Goal: Task Accomplishment & Management: Complete application form

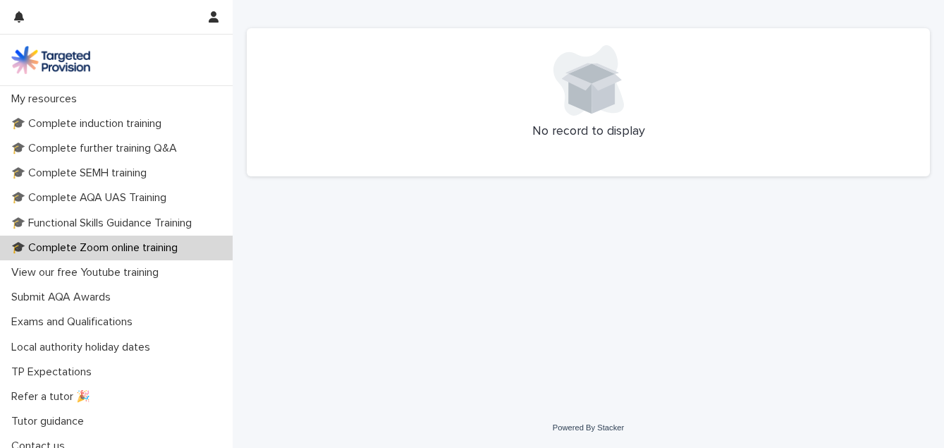
scroll to position [357, 0]
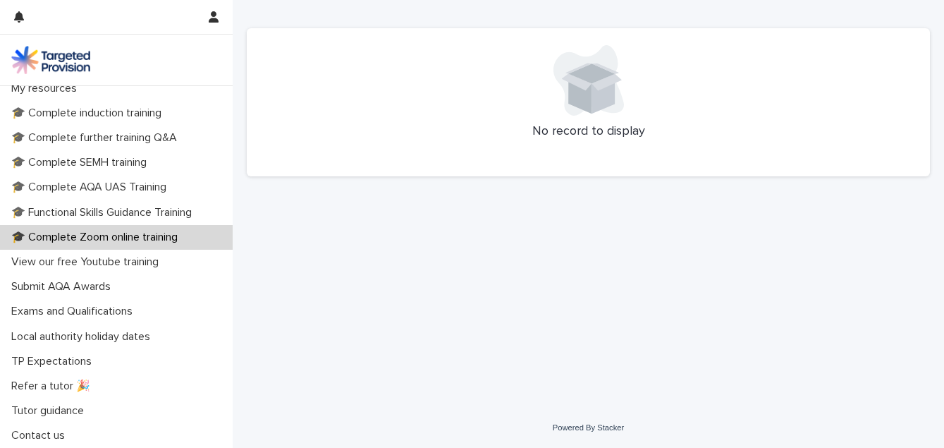
click at [114, 238] on p "🎓 Complete Zoom online training" at bounding box center [97, 237] width 183 height 13
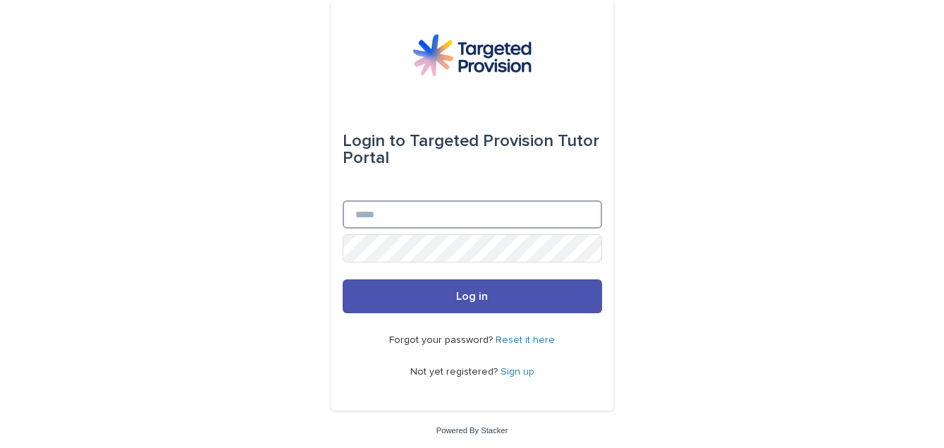
click at [417, 223] on input "Email" at bounding box center [472, 214] width 259 height 28
type input "**********"
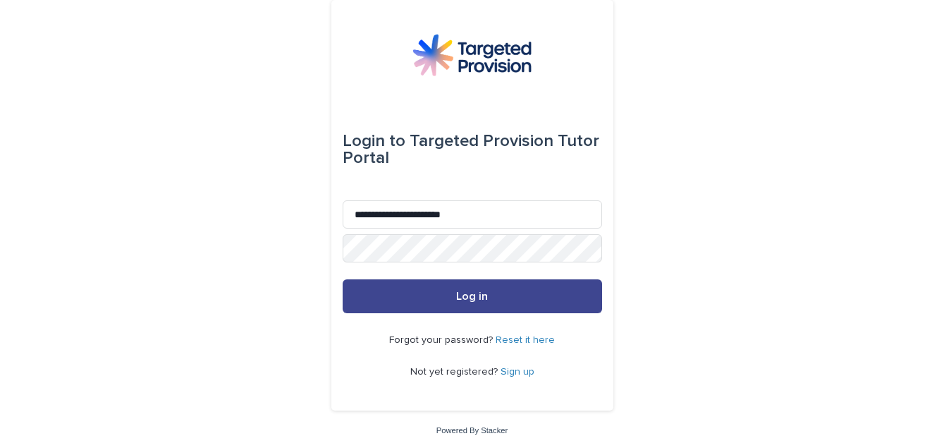
click at [457, 299] on span "Log in" at bounding box center [472, 295] width 32 height 11
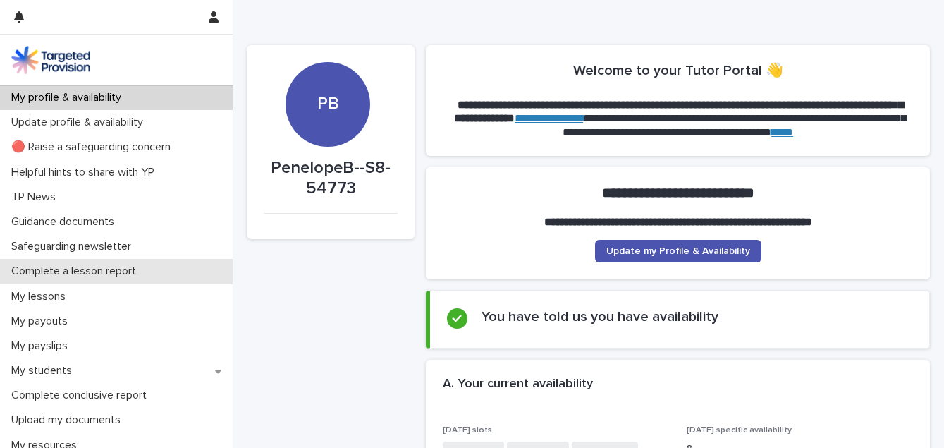
click at [128, 269] on p "Complete a lesson report" at bounding box center [77, 270] width 142 height 13
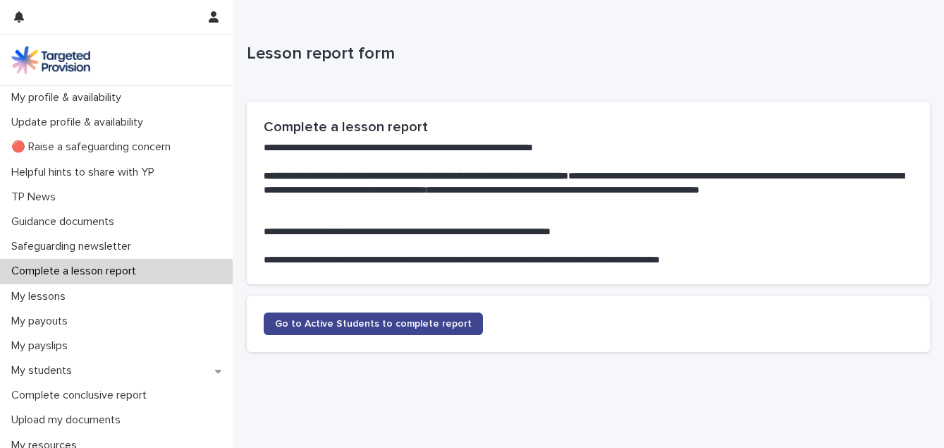
click at [350, 320] on span "Go to Active Students to complete report" at bounding box center [373, 324] width 197 height 10
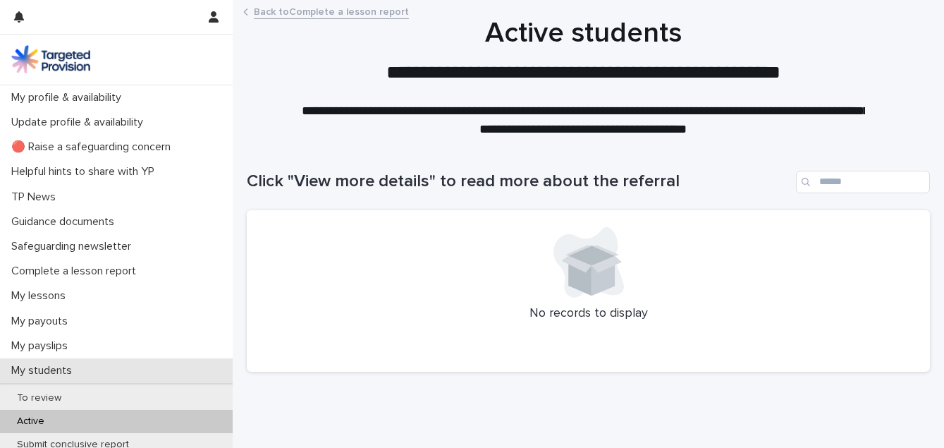
click at [50, 372] on p "My students" at bounding box center [45, 370] width 78 height 13
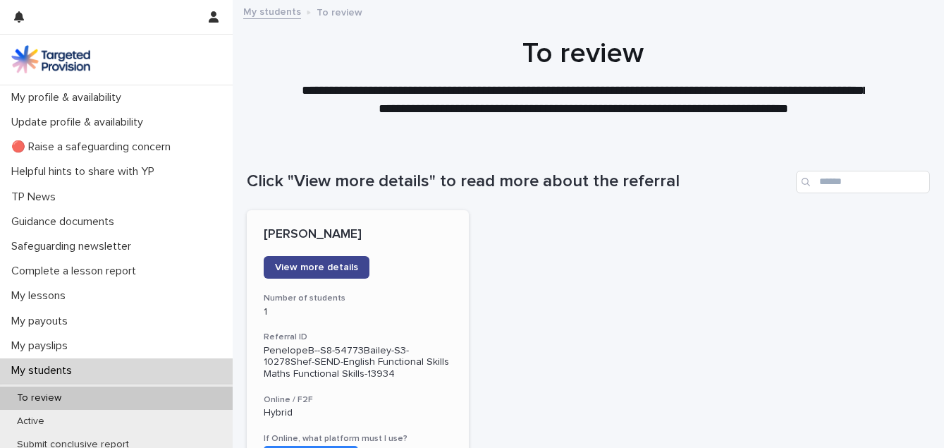
click at [324, 268] on span "View more details" at bounding box center [316, 267] width 83 height 10
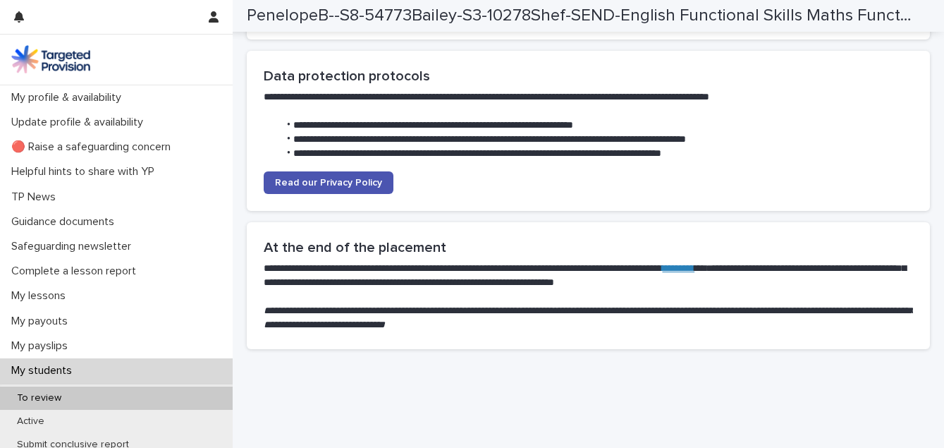
scroll to position [3767, 0]
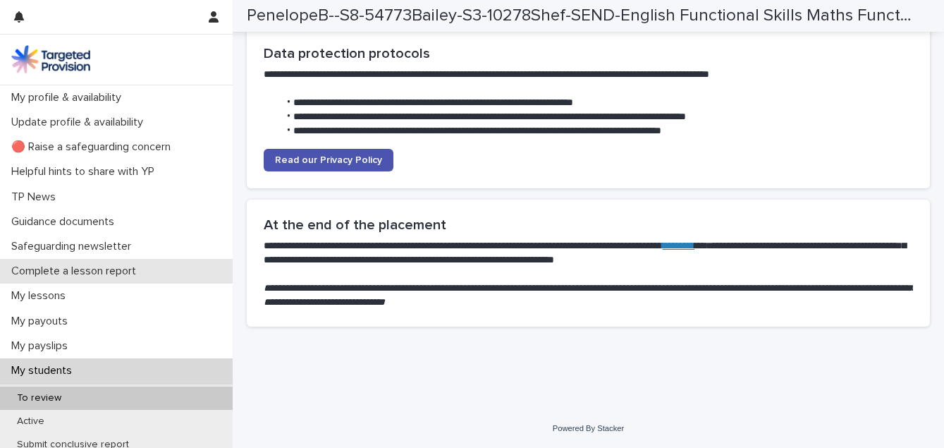
click at [102, 266] on p "Complete a lesson report" at bounding box center [77, 270] width 142 height 13
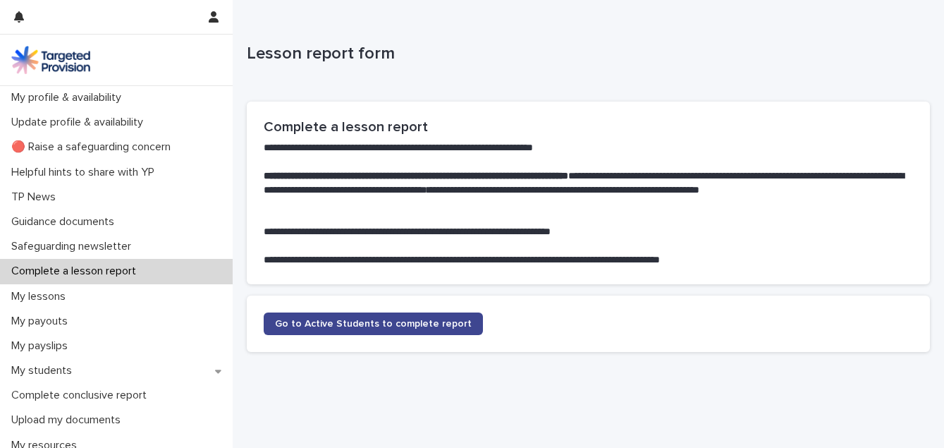
click at [432, 316] on link "Go to Active Students to complete report" at bounding box center [373, 323] width 219 height 23
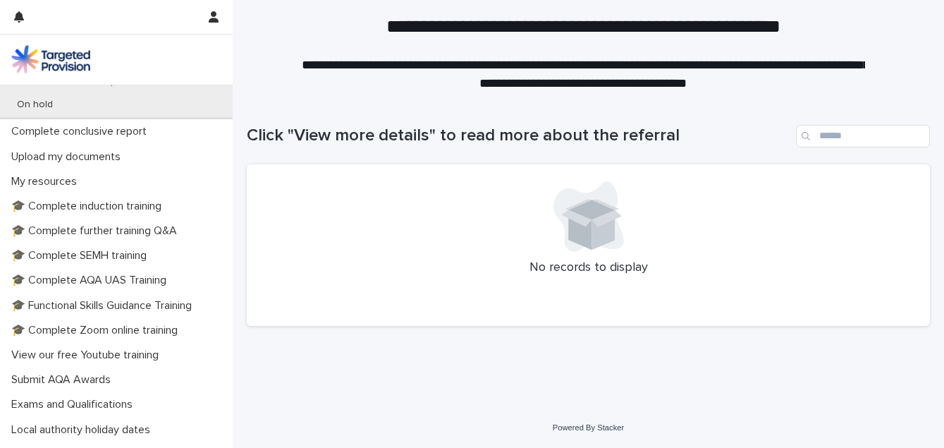
scroll to position [307, 0]
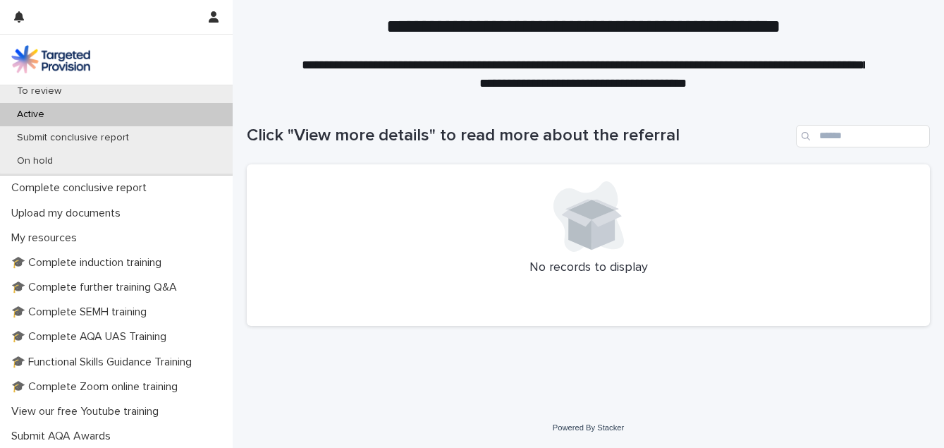
click at [51, 123] on div "Active" at bounding box center [116, 114] width 233 height 23
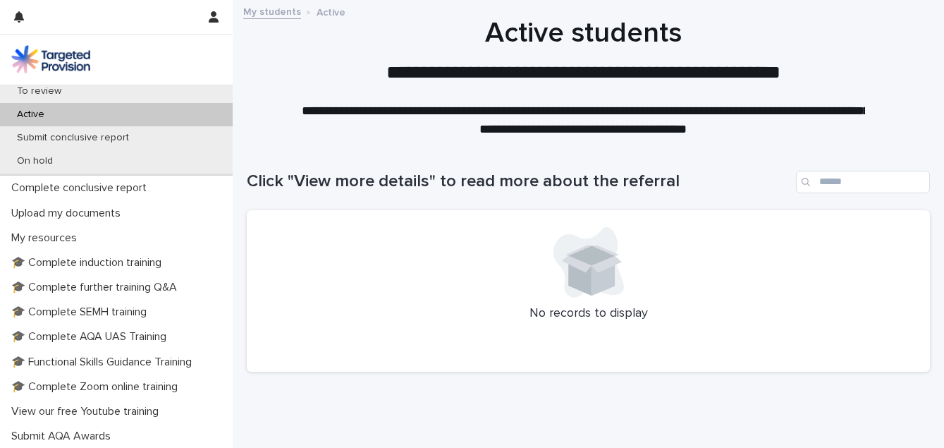
click at [49, 121] on div "Active" at bounding box center [116, 114] width 233 height 23
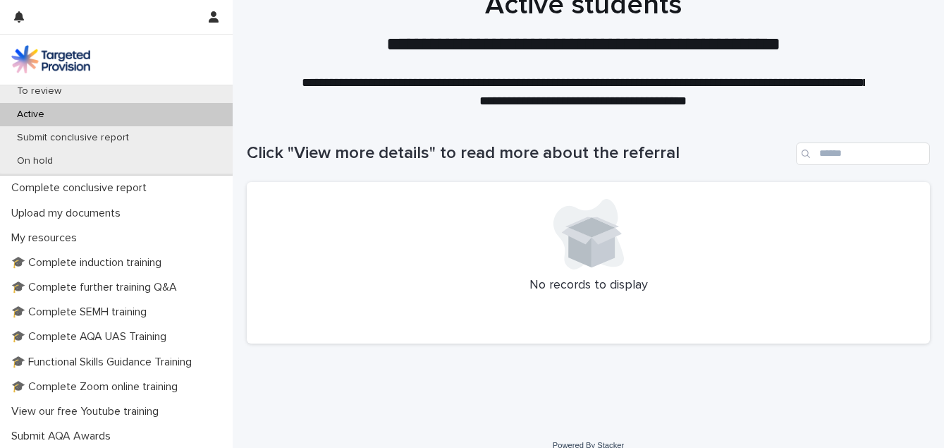
scroll to position [46, 0]
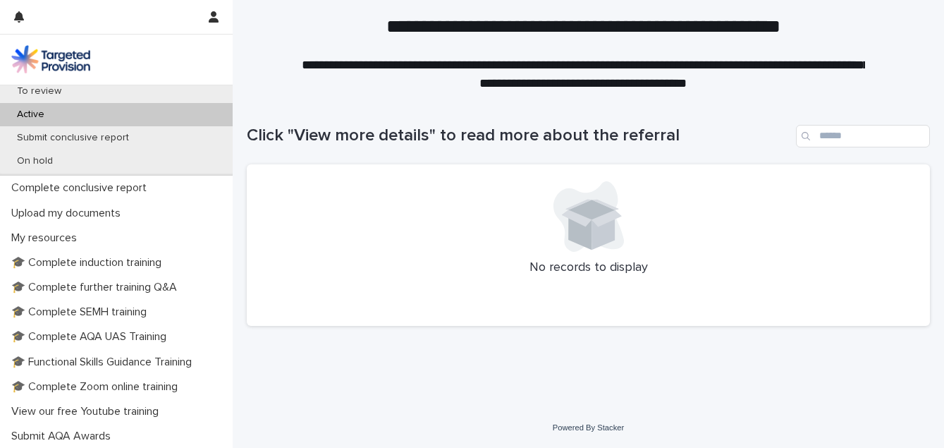
click at [50, 113] on p "Active" at bounding box center [31, 115] width 50 height 12
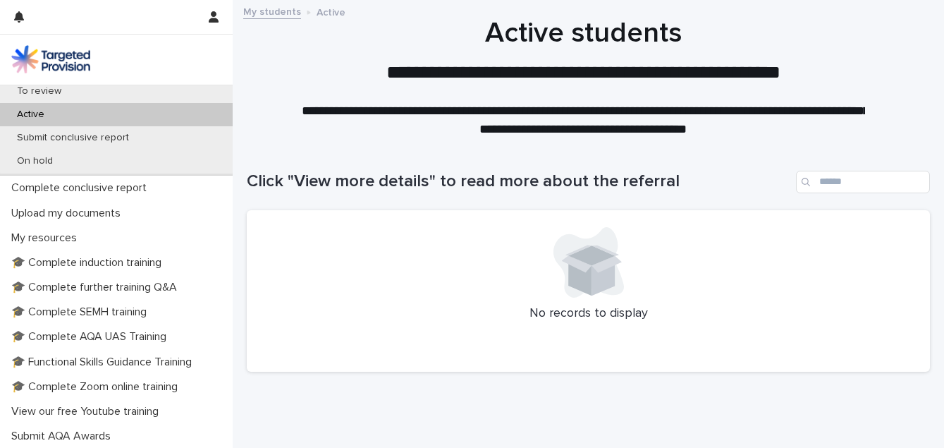
click at [50, 113] on p "Active" at bounding box center [31, 115] width 50 height 12
click at [276, 11] on link "My students" at bounding box center [272, 11] width 58 height 16
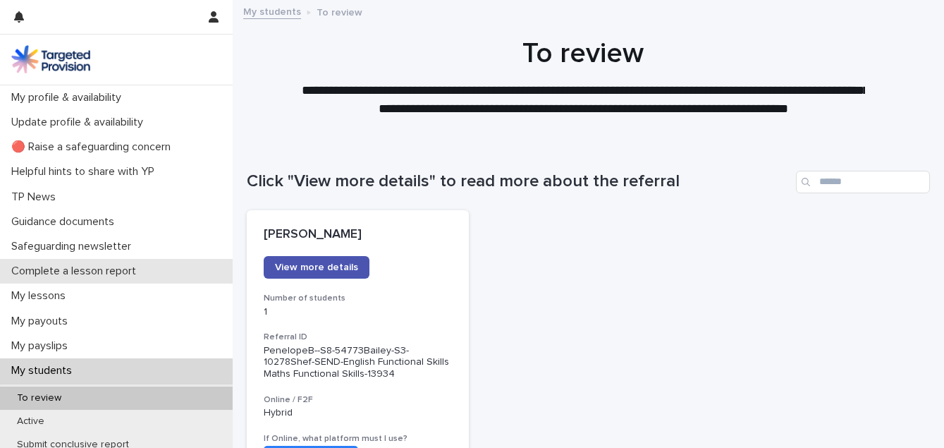
click at [55, 271] on p "Complete a lesson report" at bounding box center [77, 270] width 142 height 13
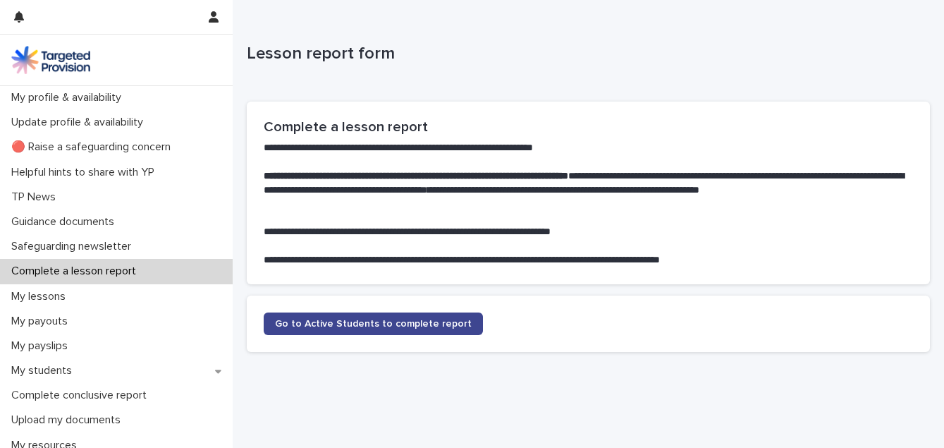
click at [377, 316] on link "Go to Active Students to complete report" at bounding box center [373, 323] width 219 height 23
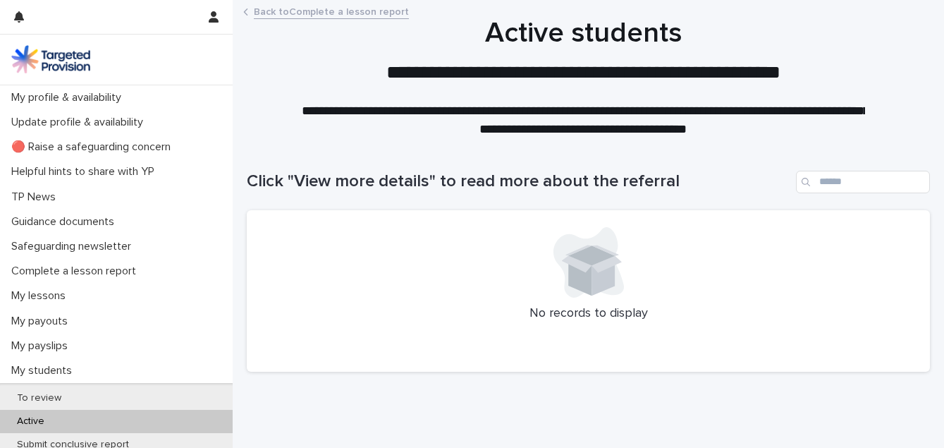
click at [277, 9] on link "Back to Complete a lesson report" at bounding box center [331, 11] width 155 height 16
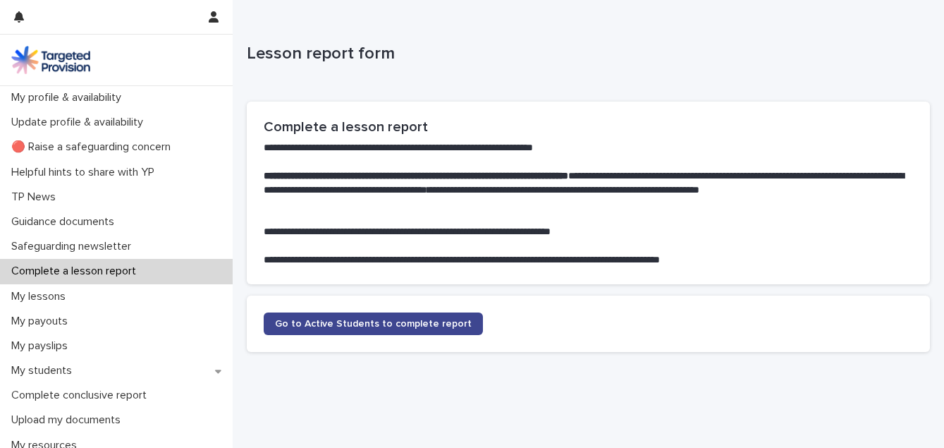
click at [322, 326] on span "Go to Active Students to complete report" at bounding box center [373, 324] width 197 height 10
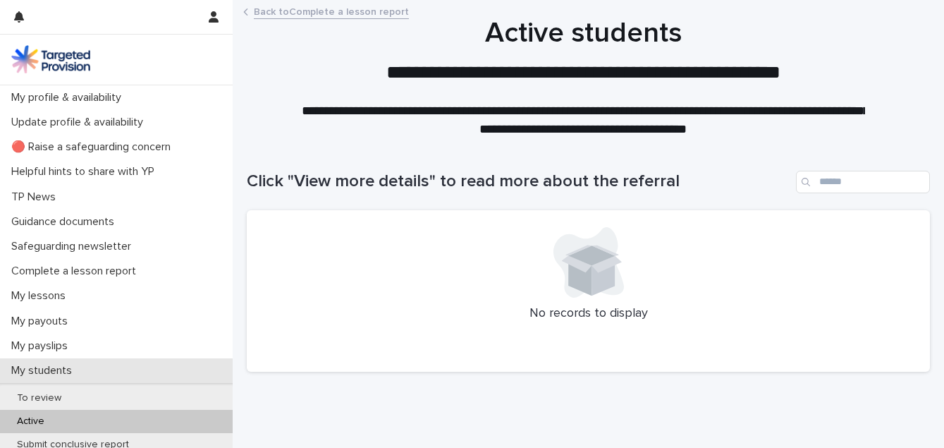
click at [70, 364] on p "My students" at bounding box center [45, 370] width 78 height 13
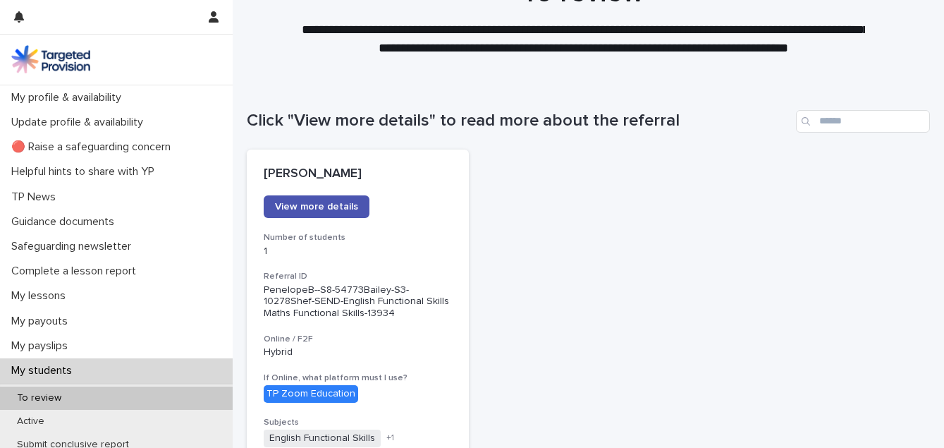
scroll to position [43, 0]
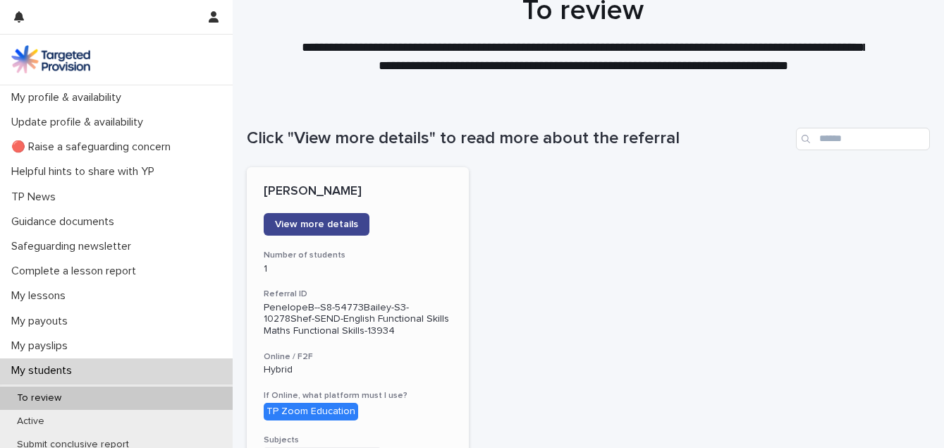
drag, startPoint x: 354, startPoint y: 235, endPoint x: 337, endPoint y: 230, distance: 17.6
click at [337, 230] on link "View more details" at bounding box center [317, 224] width 106 height 23
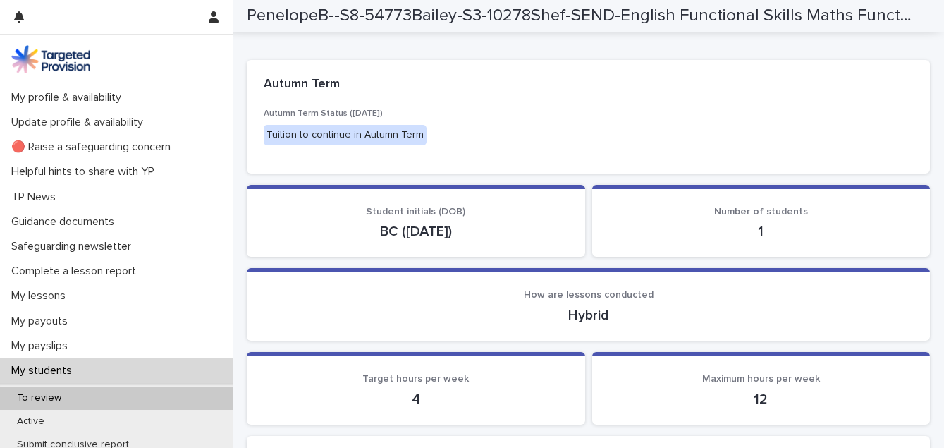
scroll to position [44, 0]
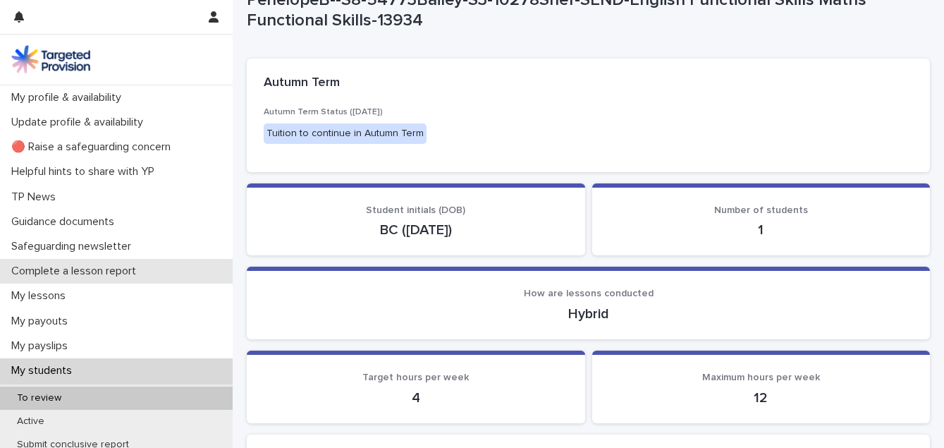
click at [128, 269] on p "Complete a lesson report" at bounding box center [77, 270] width 142 height 13
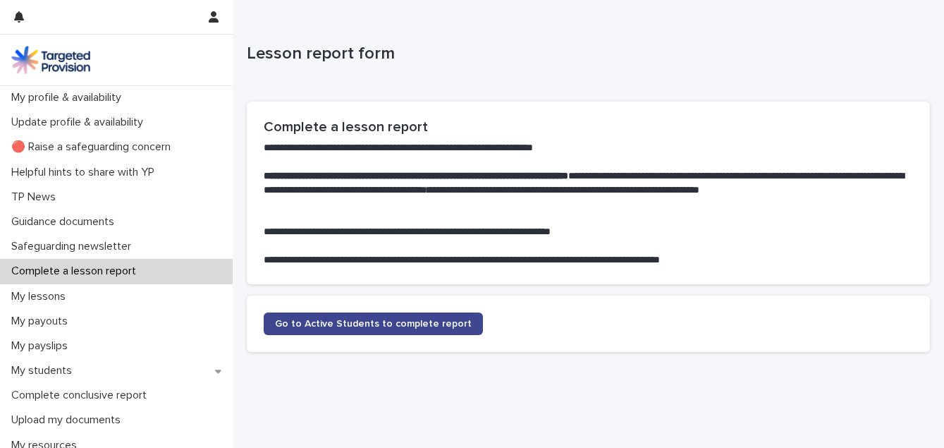
click at [329, 324] on span "Go to Active Students to complete report" at bounding box center [373, 324] width 197 height 10
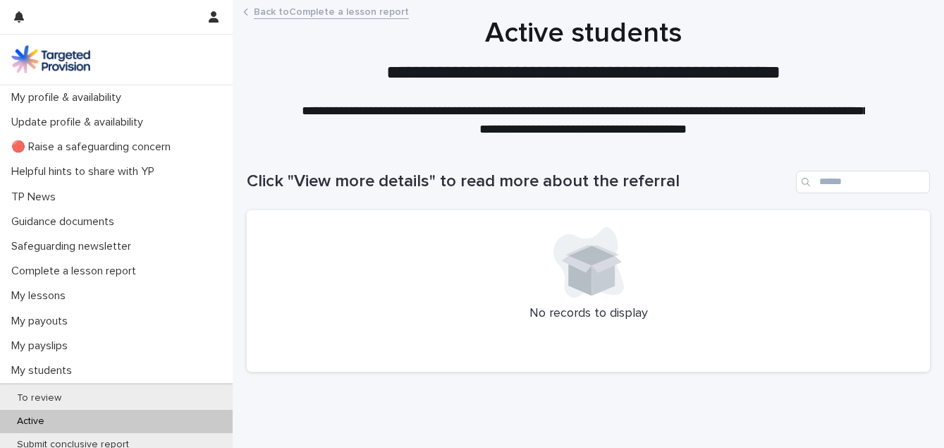
click at [341, 19] on div "Back to Complete a lesson report" at bounding box center [588, 13] width 705 height 20
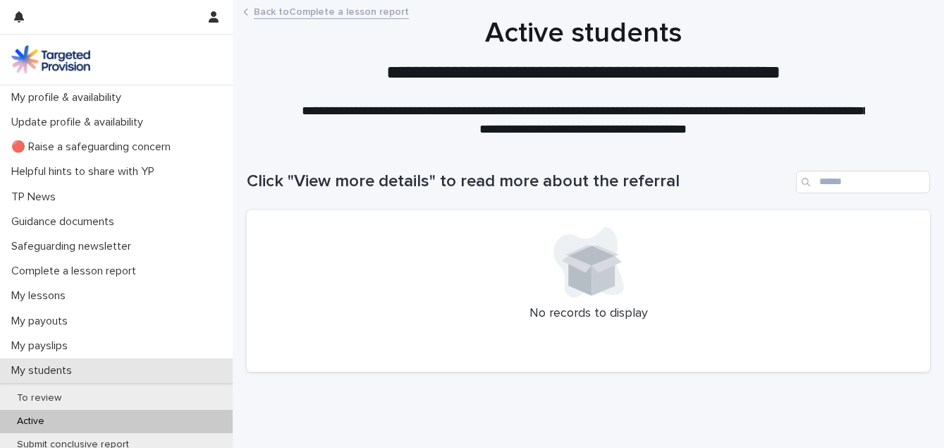
click at [47, 369] on p "My students" at bounding box center [45, 370] width 78 height 13
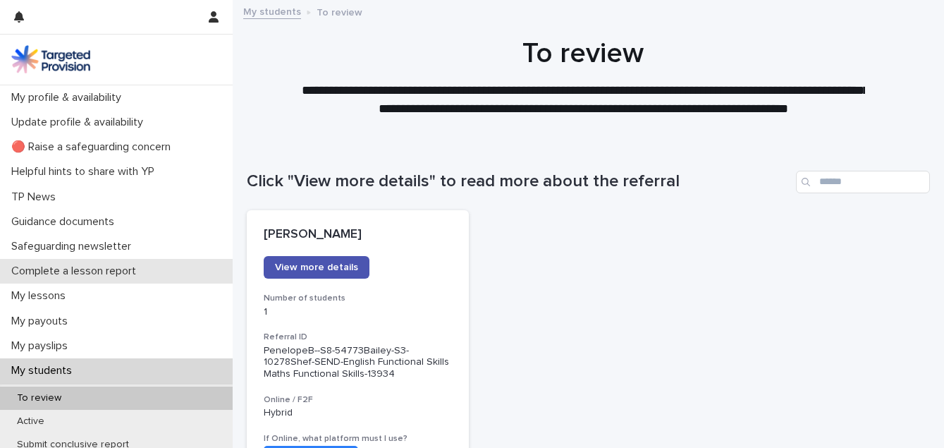
click at [59, 273] on p "Complete a lesson report" at bounding box center [77, 270] width 142 height 13
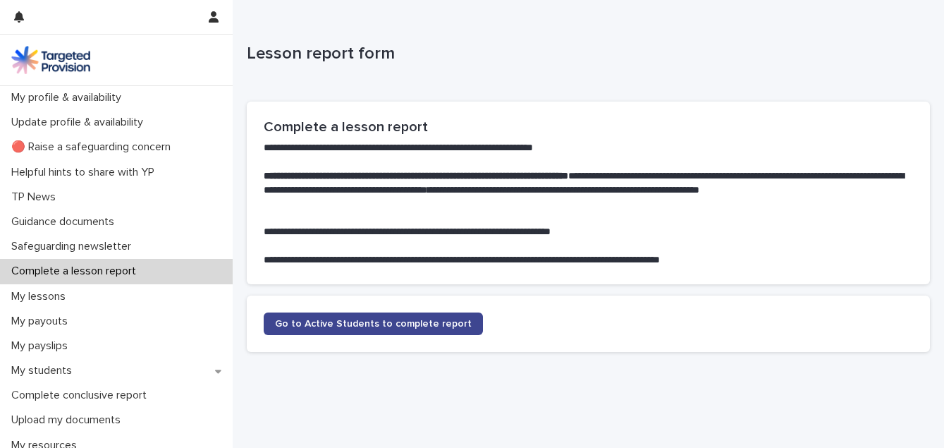
click at [312, 323] on span "Go to Active Students to complete report" at bounding box center [373, 324] width 197 height 10
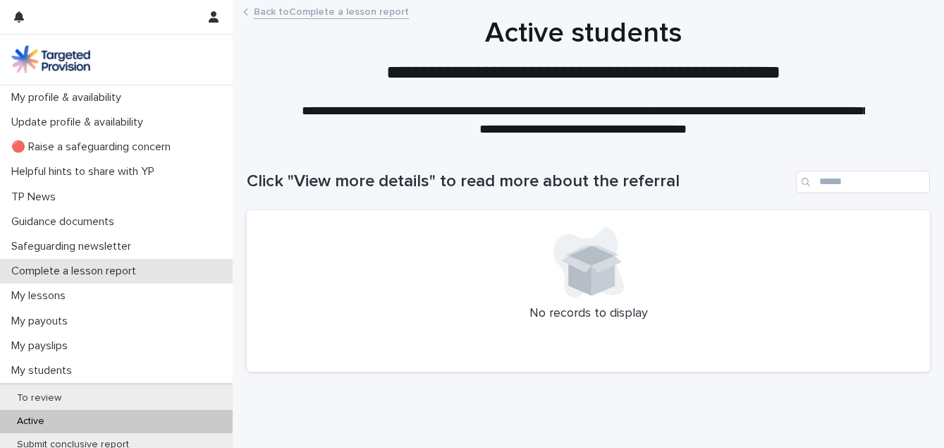
click at [39, 271] on p "Complete a lesson report" at bounding box center [77, 270] width 142 height 13
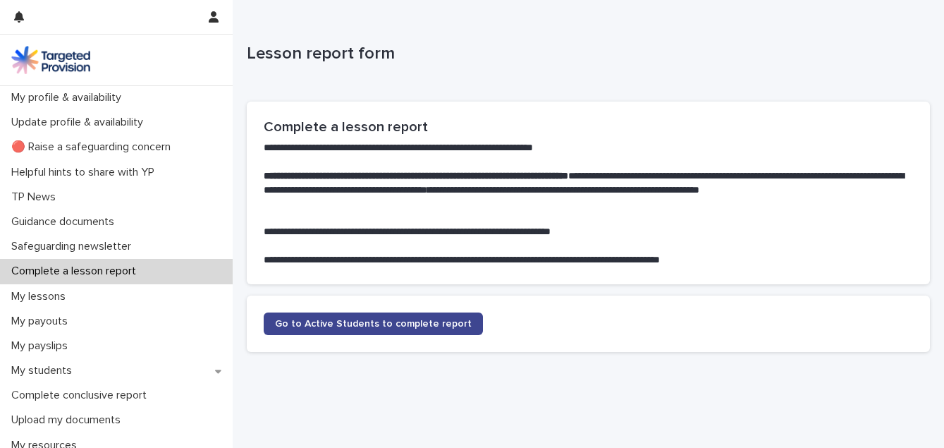
click at [319, 321] on span "Go to Active Students to complete report" at bounding box center [373, 324] width 197 height 10
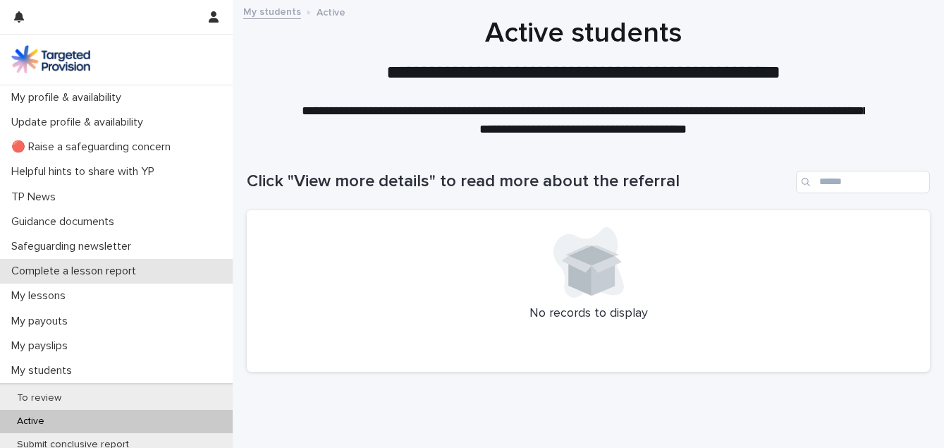
click at [72, 271] on p "Complete a lesson report" at bounding box center [77, 270] width 142 height 13
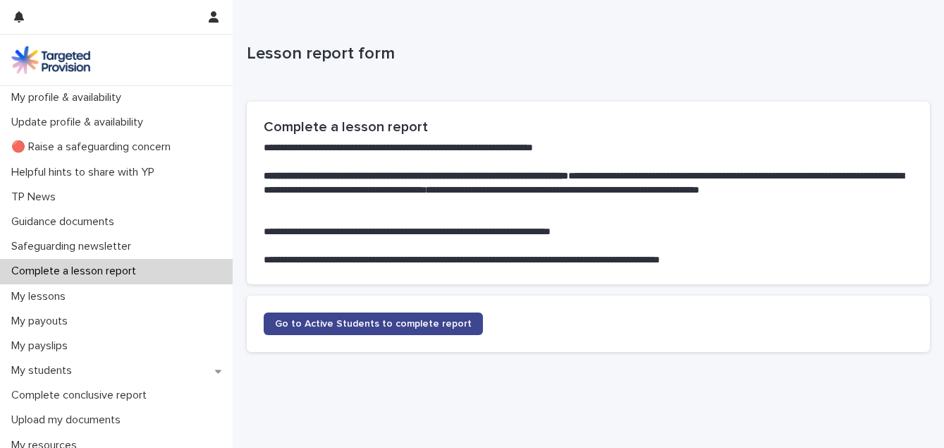
click at [328, 317] on link "Go to Active Students to complete report" at bounding box center [373, 323] width 219 height 23
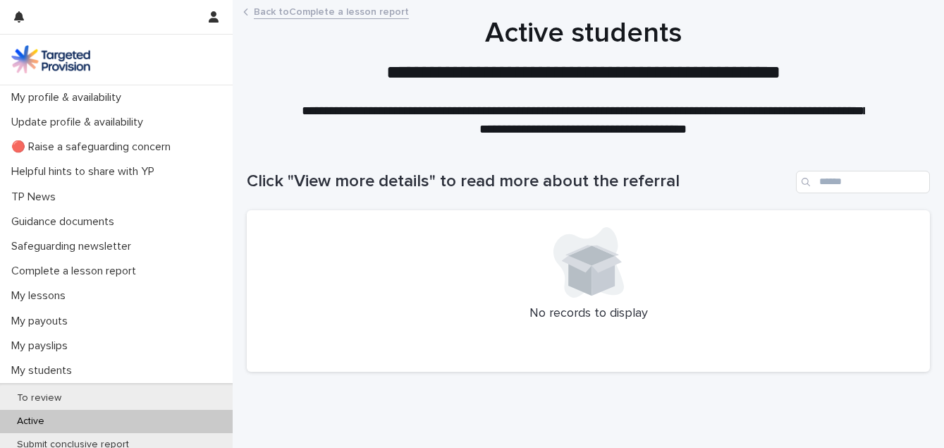
click at [76, 422] on div "Active" at bounding box center [116, 421] width 233 height 23
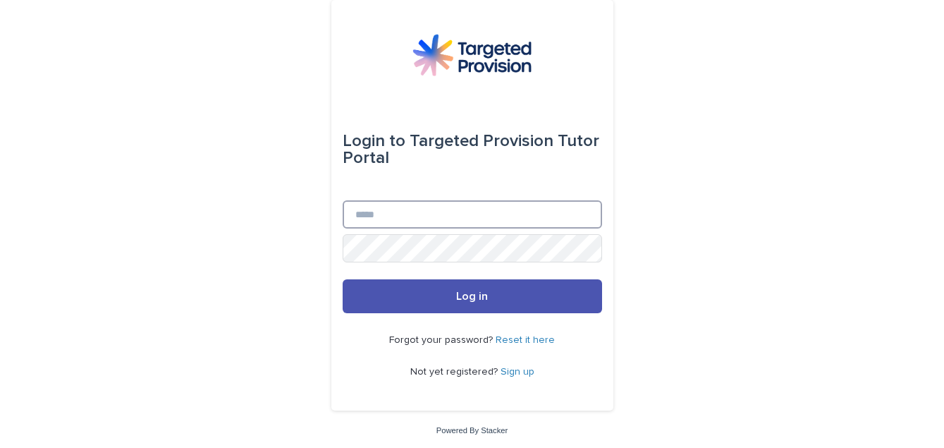
click at [459, 219] on input "Email" at bounding box center [472, 214] width 259 height 28
type input "**********"
click at [343, 279] on button "Log in" at bounding box center [472, 296] width 259 height 34
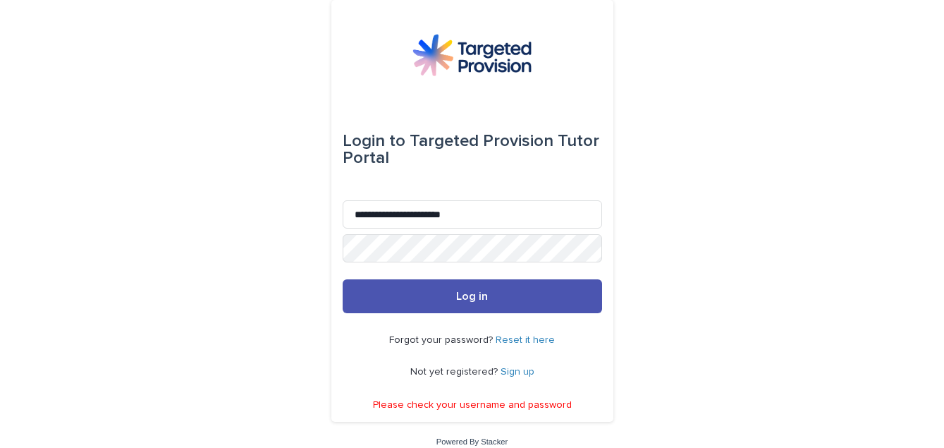
click at [440, 266] on form "**********" at bounding box center [472, 206] width 259 height 214
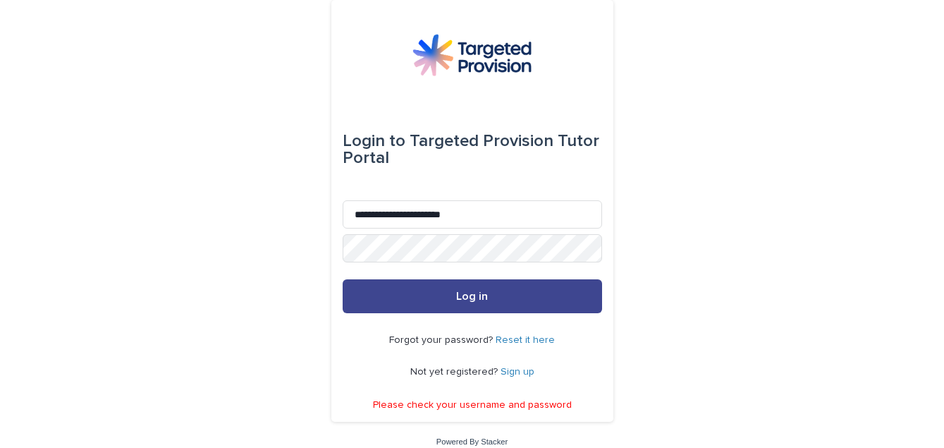
click at [429, 295] on button "Log in" at bounding box center [472, 296] width 259 height 34
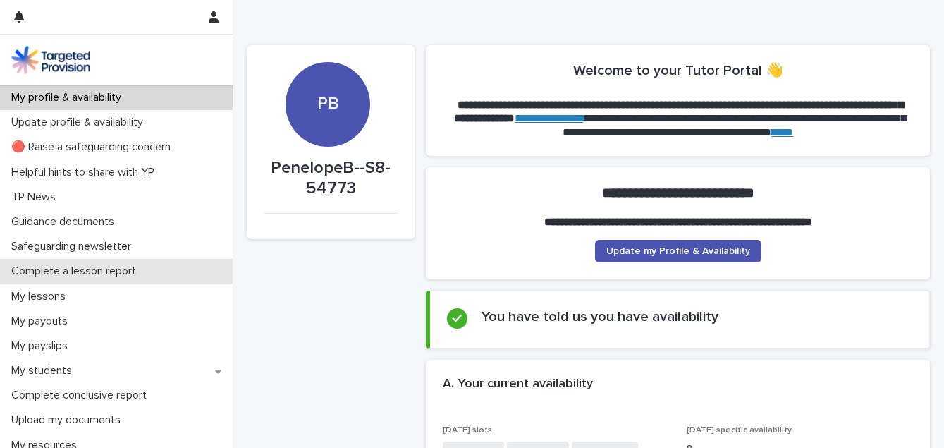
click at [106, 267] on p "Complete a lesson report" at bounding box center [77, 270] width 142 height 13
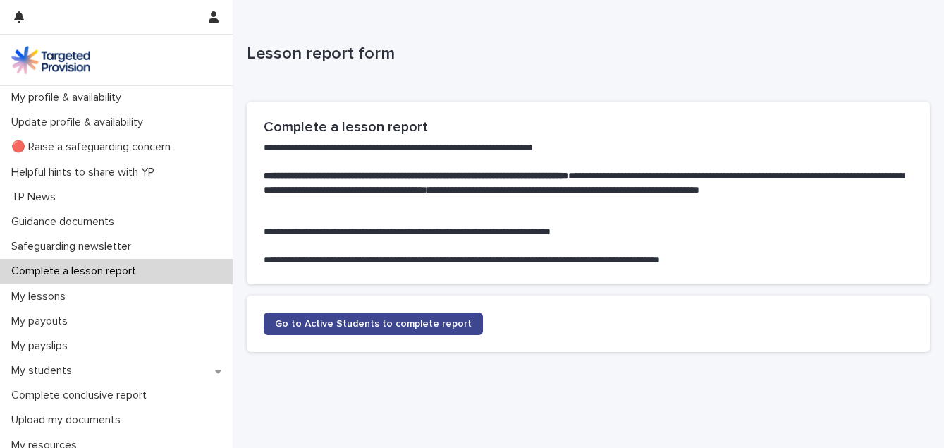
click at [298, 319] on span "Go to Active Students to complete report" at bounding box center [373, 324] width 197 height 10
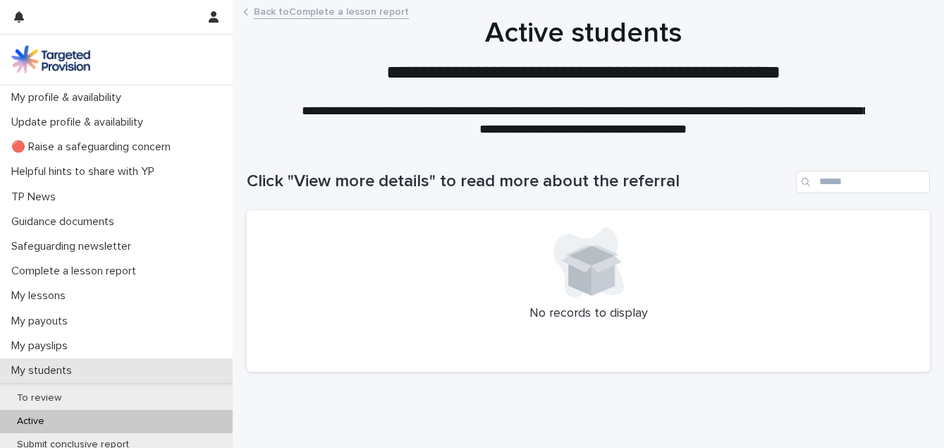
click at [51, 369] on p "My students" at bounding box center [45, 370] width 78 height 13
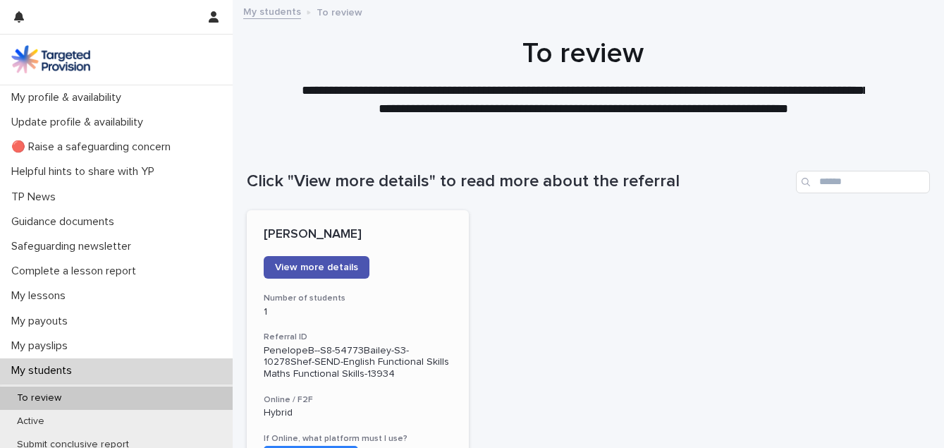
click at [282, 415] on p "Hybrid" at bounding box center [358, 413] width 188 height 12
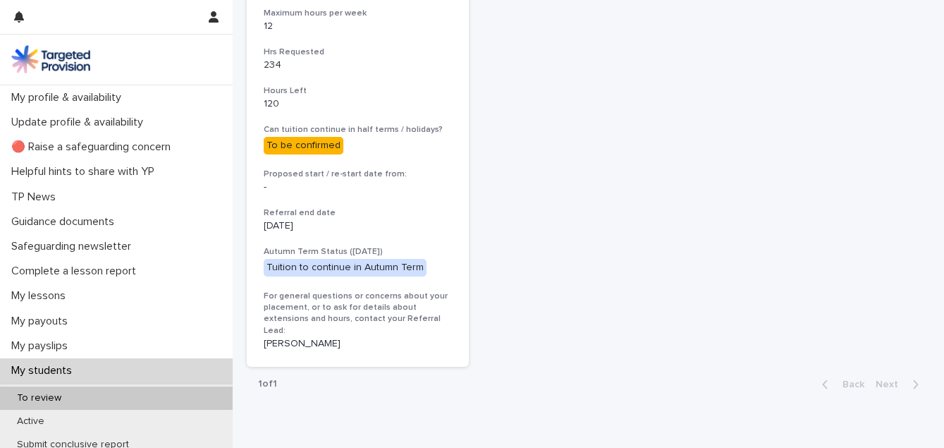
scroll to position [644, 0]
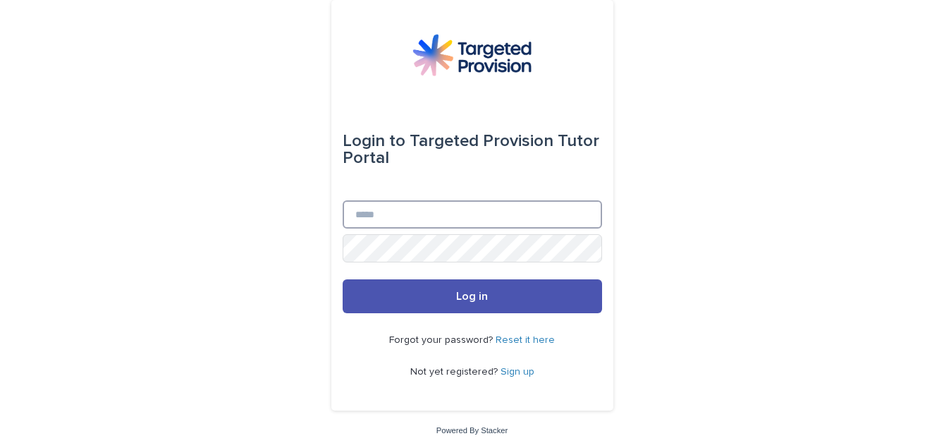
click at [484, 209] on input "Email" at bounding box center [472, 214] width 259 height 28
type input "**********"
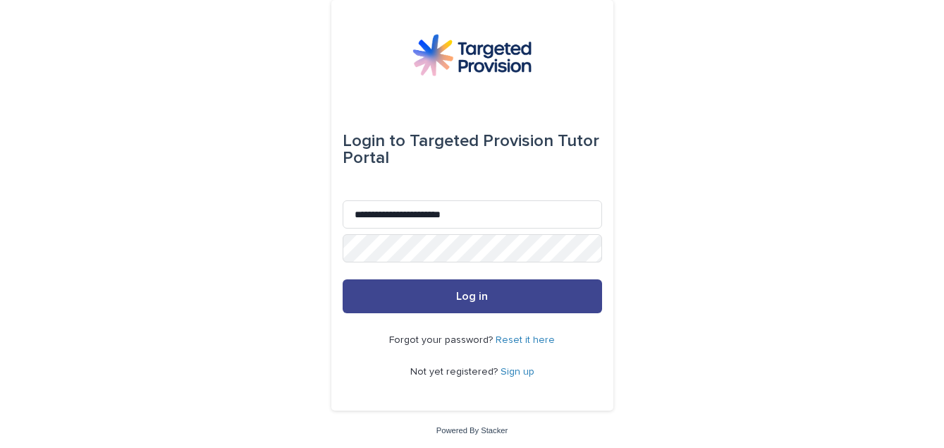
click at [426, 286] on button "Log in" at bounding box center [472, 296] width 259 height 34
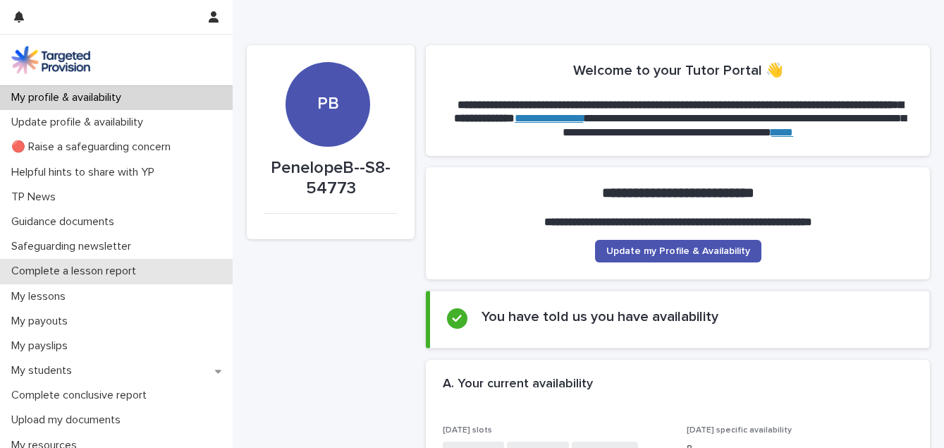
click at [92, 271] on p "Complete a lesson report" at bounding box center [77, 270] width 142 height 13
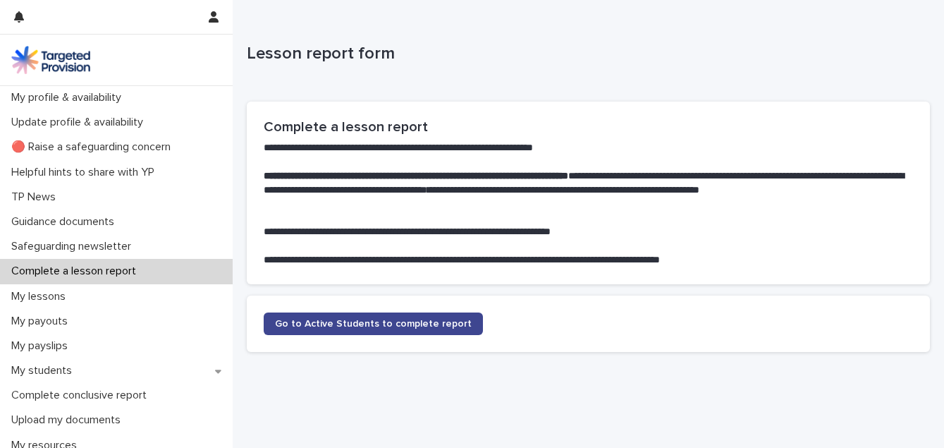
click at [291, 322] on span "Go to Active Students to complete report" at bounding box center [373, 324] width 197 height 10
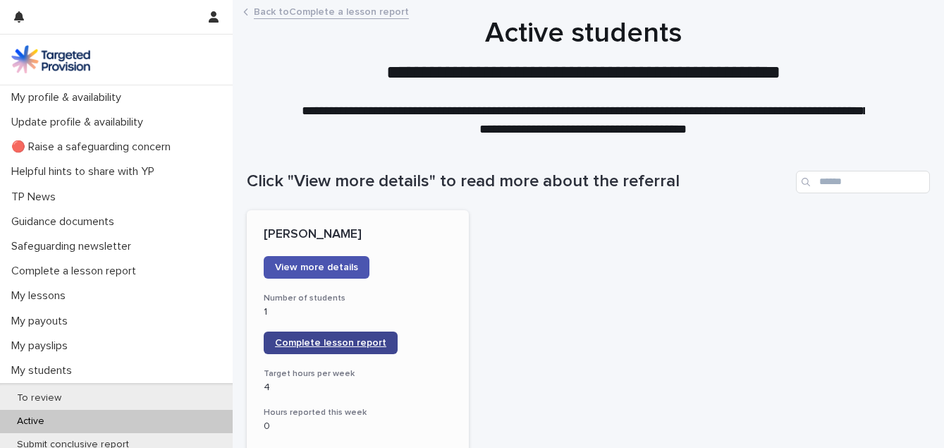
click at [350, 348] on span "Complete lesson report" at bounding box center [330, 343] width 111 height 10
